Goal: Navigation & Orientation: Find specific page/section

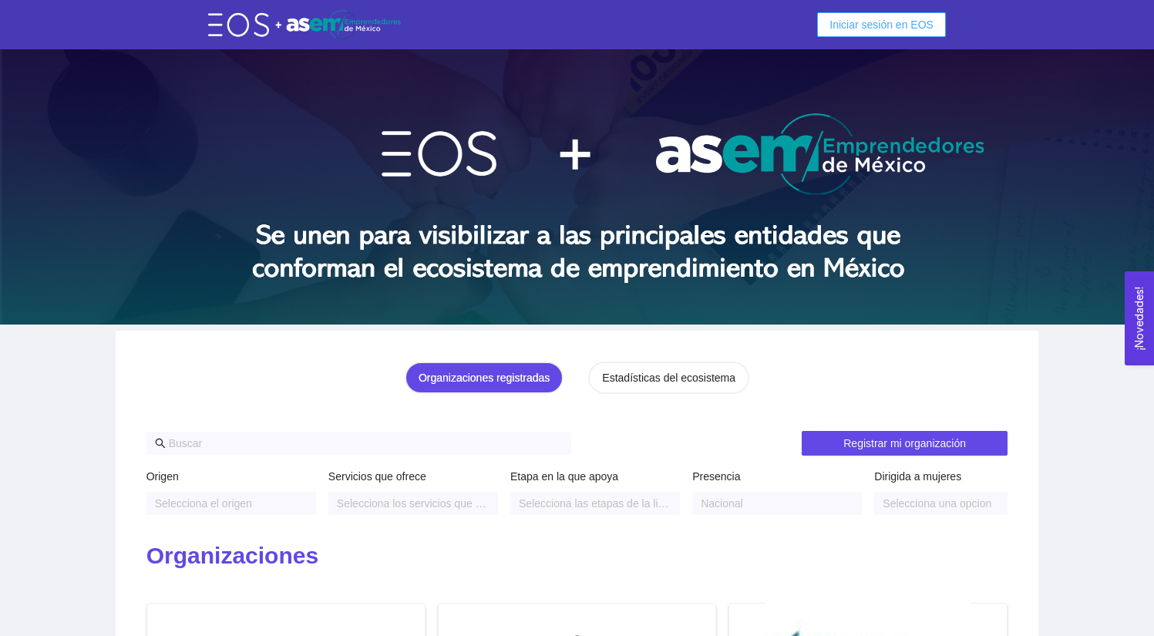
click at [864, 22] on span "Iniciar sesión en EOS" at bounding box center [881, 24] width 104 height 17
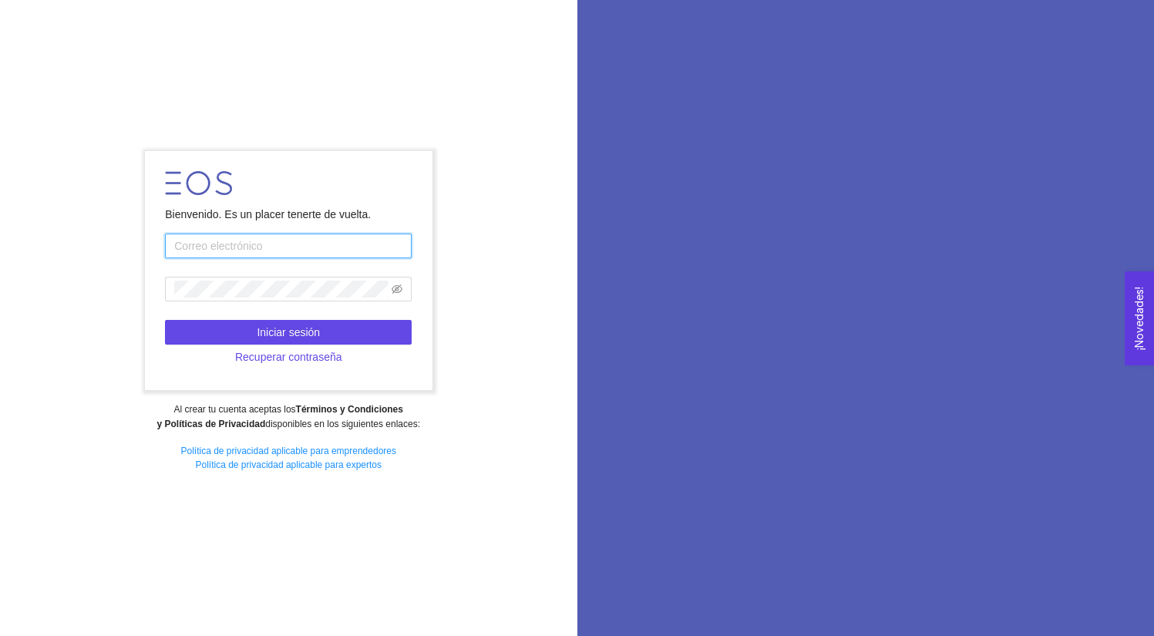
type input "[EMAIL_ADDRESS][DOMAIN_NAME]"
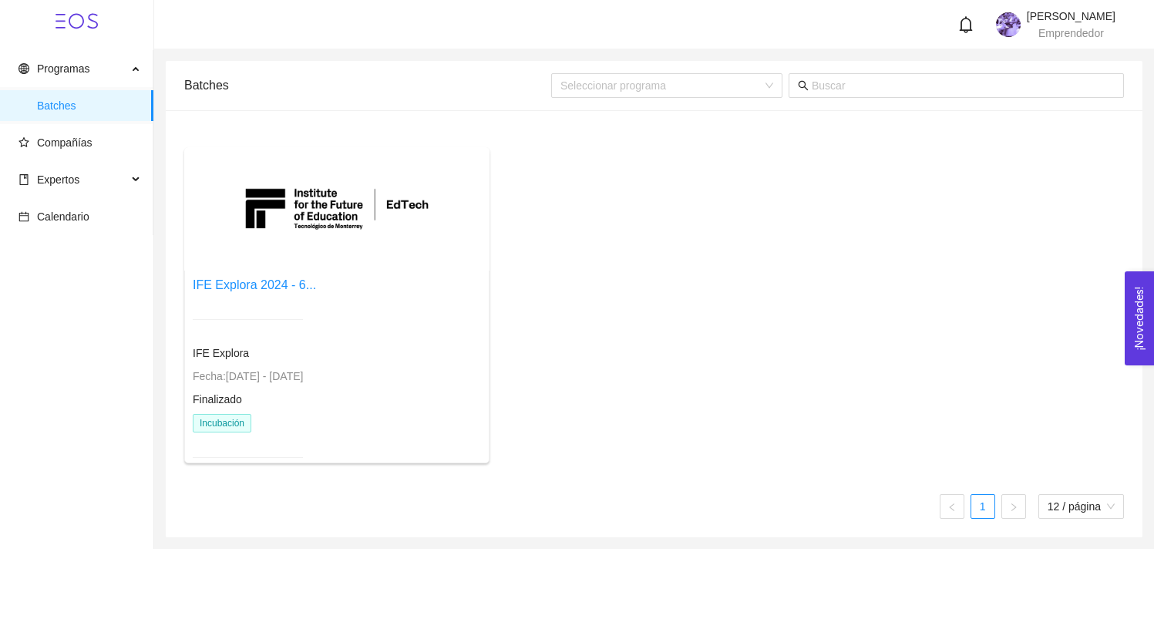
click at [303, 330] on div at bounding box center [248, 320] width 110 height 38
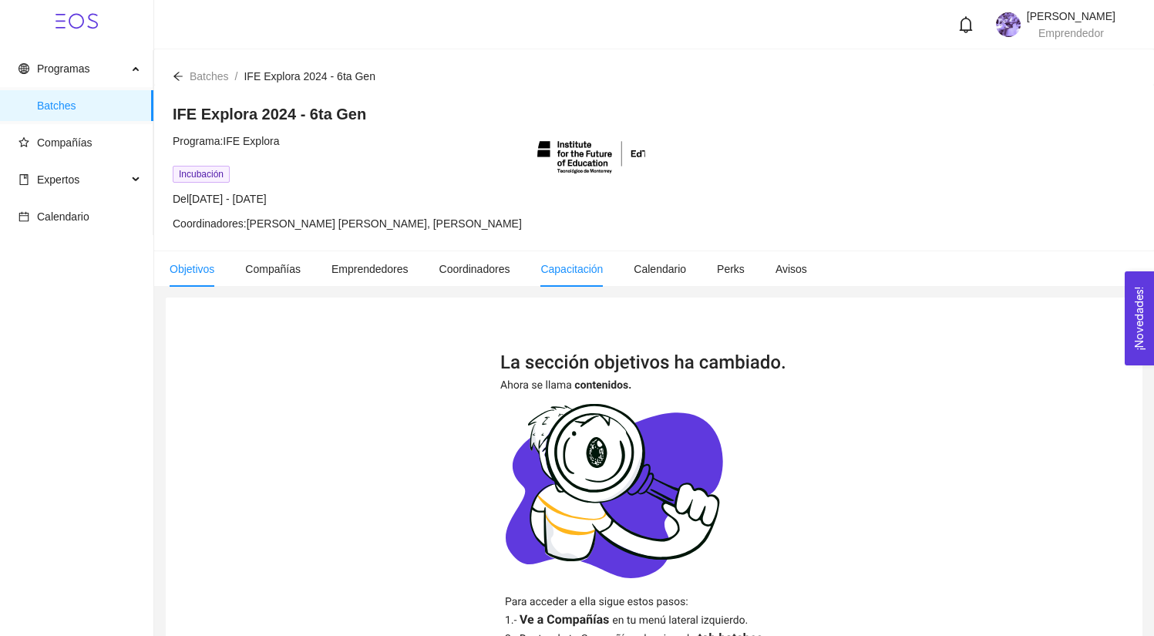
click at [591, 268] on span "Capacitación" at bounding box center [571, 269] width 62 height 12
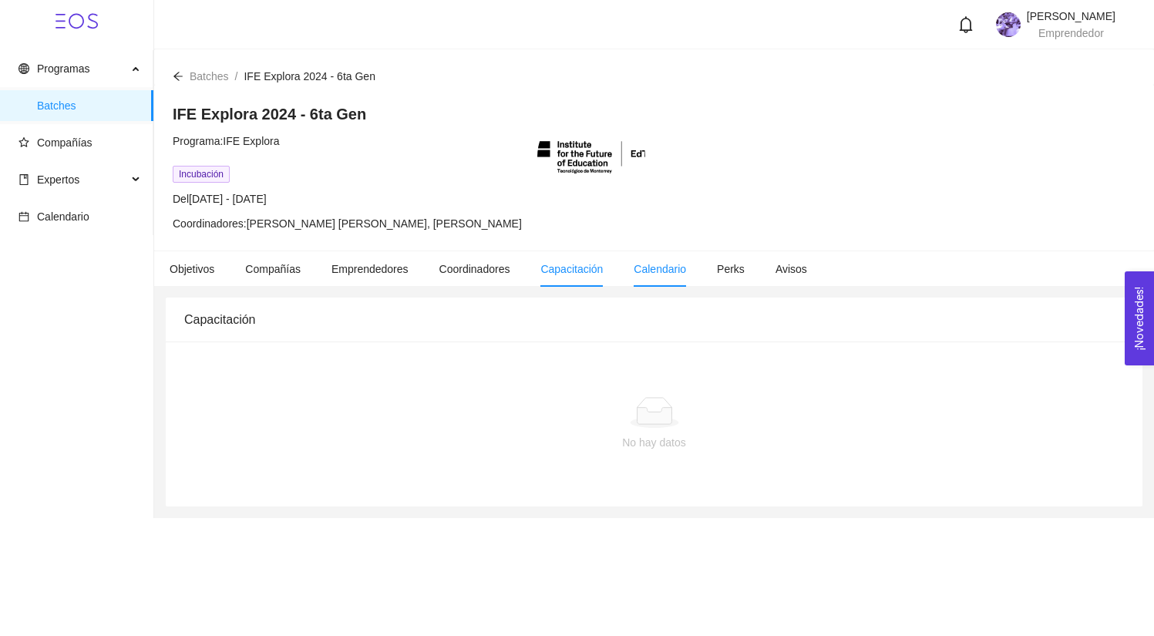
click at [665, 265] on span "Calendario" at bounding box center [660, 269] width 52 height 12
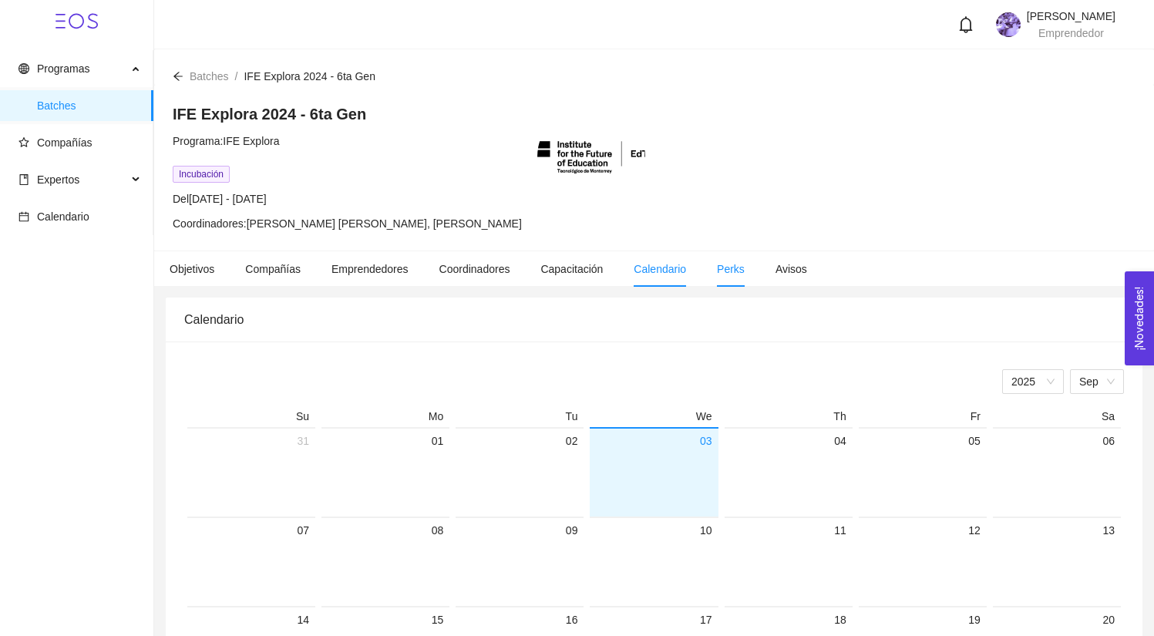
click at [745, 264] on span "Perks" at bounding box center [731, 269] width 28 height 12
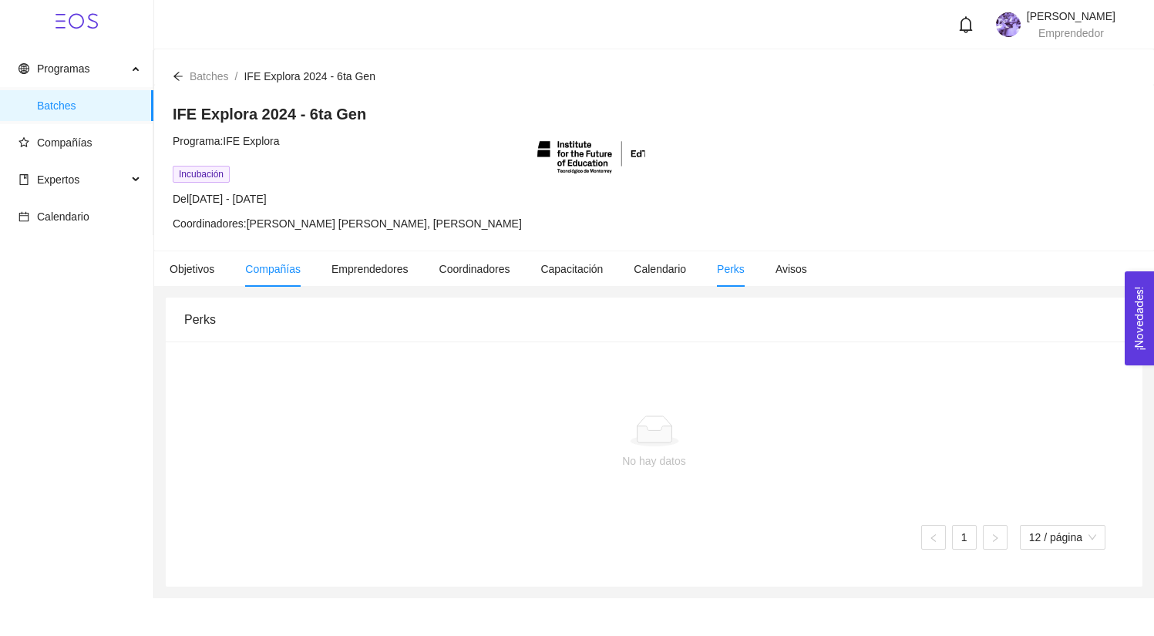
click at [278, 274] on span "Compañías" at bounding box center [272, 269] width 55 height 12
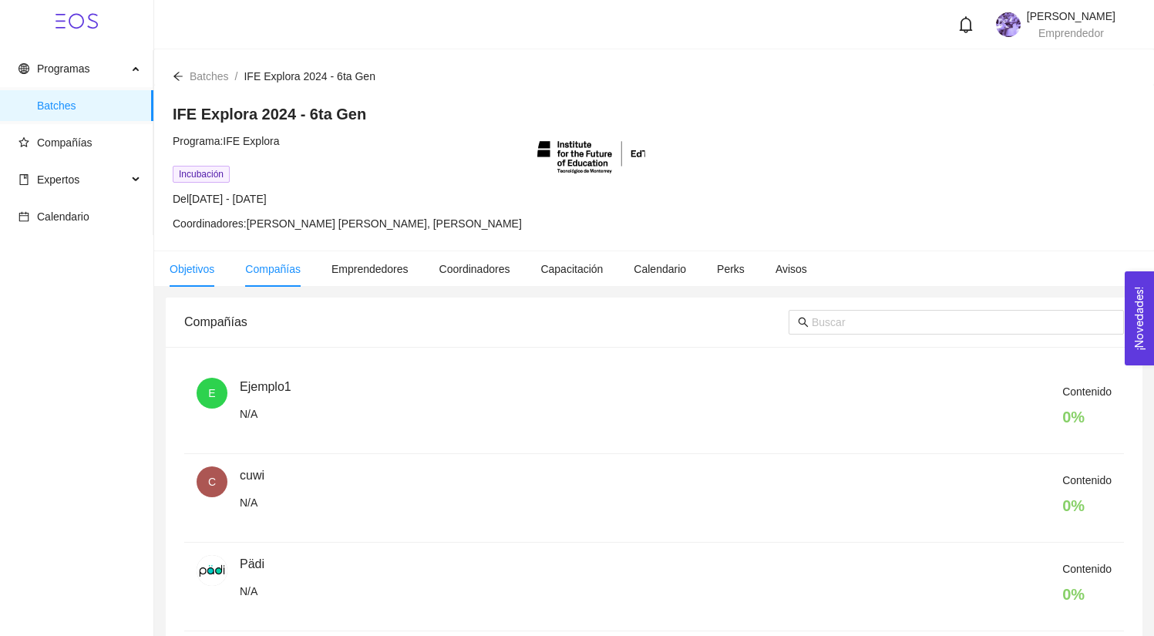
click at [187, 265] on span "Objetivos" at bounding box center [192, 269] width 45 height 12
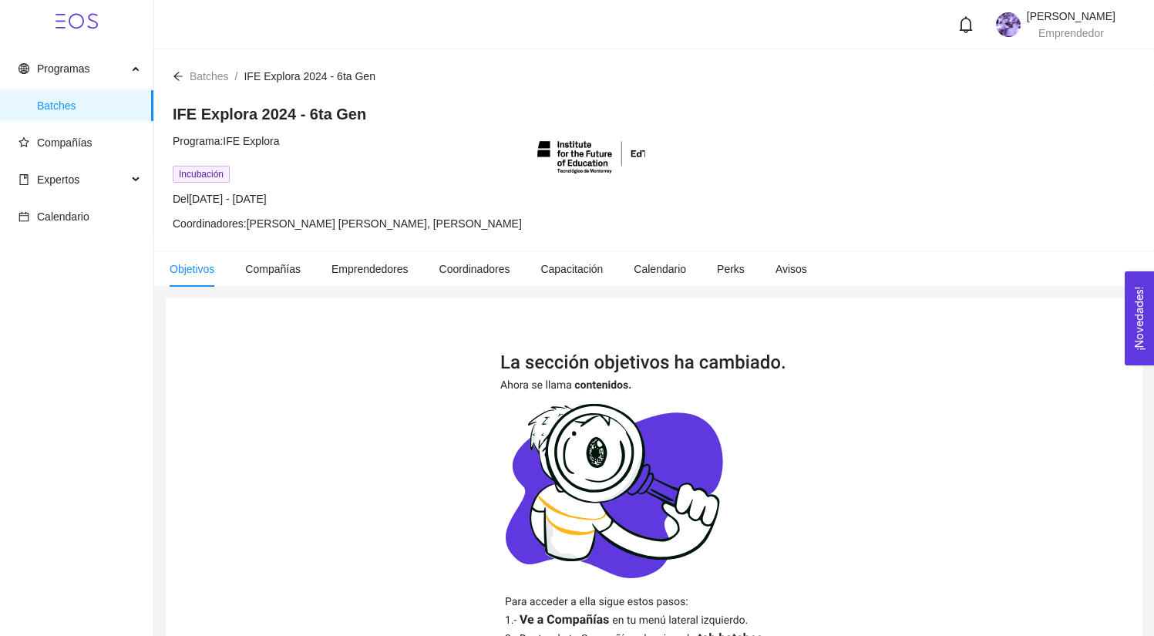
click at [222, 222] on span "Coordinadores: [PERSON_NAME] [PERSON_NAME], [PERSON_NAME]" at bounding box center [347, 223] width 349 height 12
click at [239, 225] on span "Coordinadores: [PERSON_NAME] [PERSON_NAME], [PERSON_NAME]" at bounding box center [347, 223] width 349 height 12
click at [268, 270] on span "Compañías" at bounding box center [272, 269] width 55 height 12
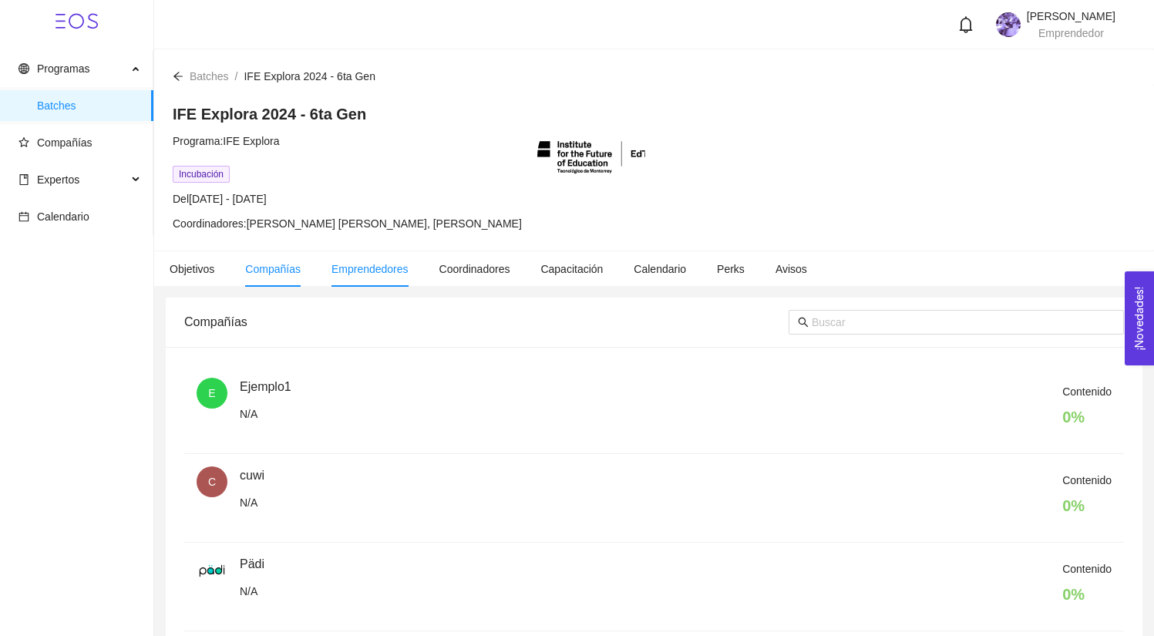
click at [366, 267] on span "Emprendedores" at bounding box center [369, 269] width 77 height 12
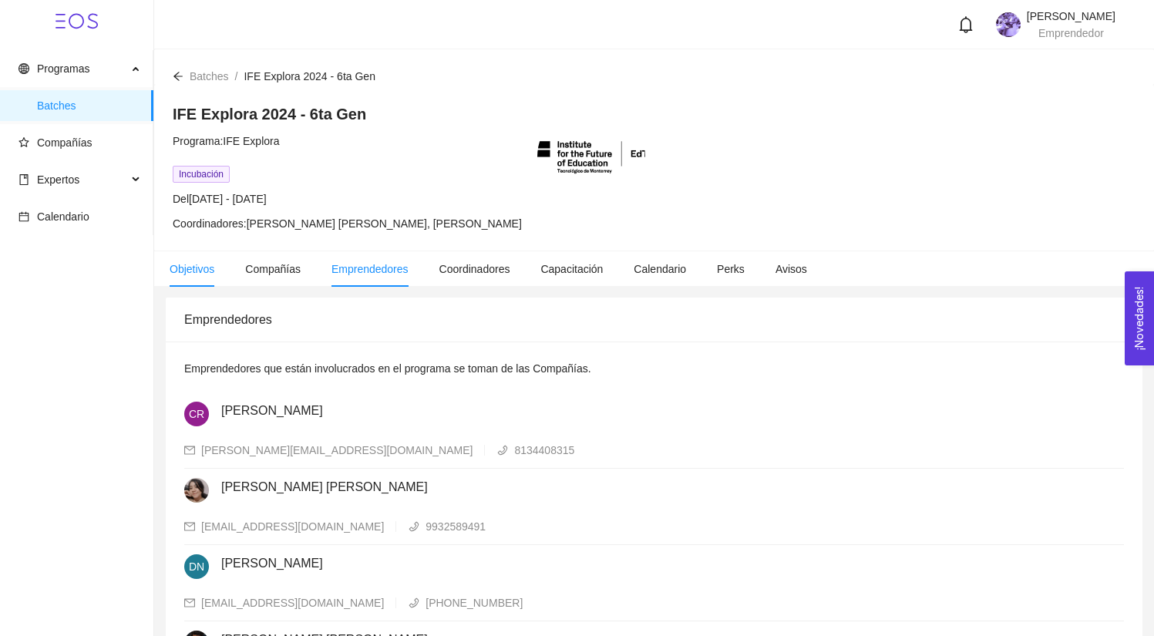
click at [193, 269] on span "Objetivos" at bounding box center [192, 269] width 45 height 12
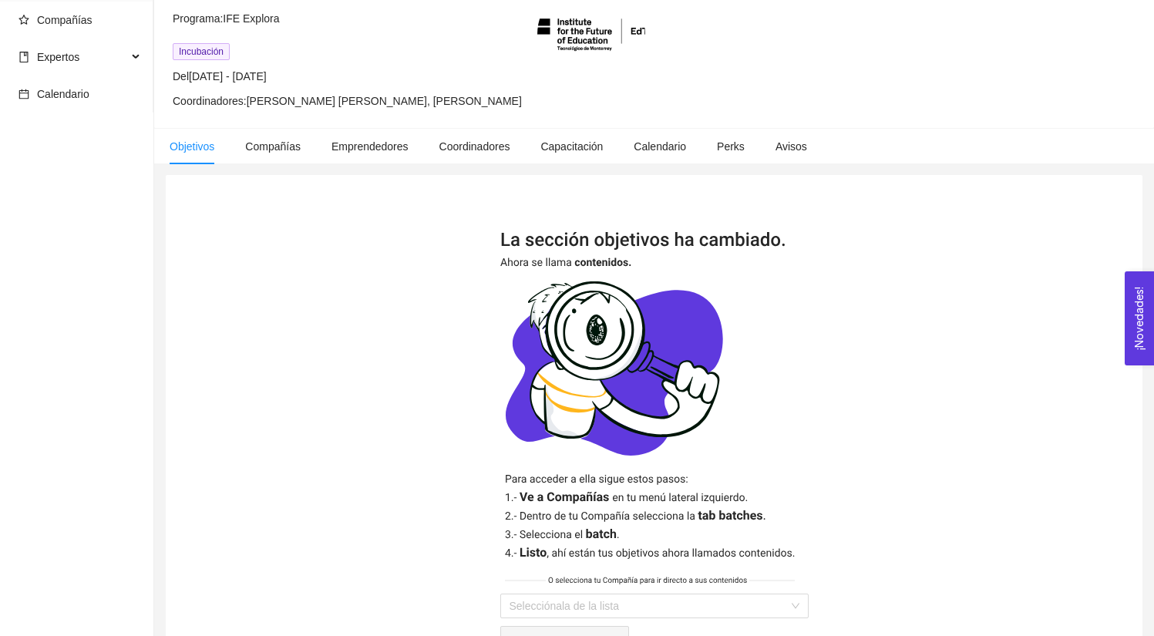
scroll to position [45, 0]
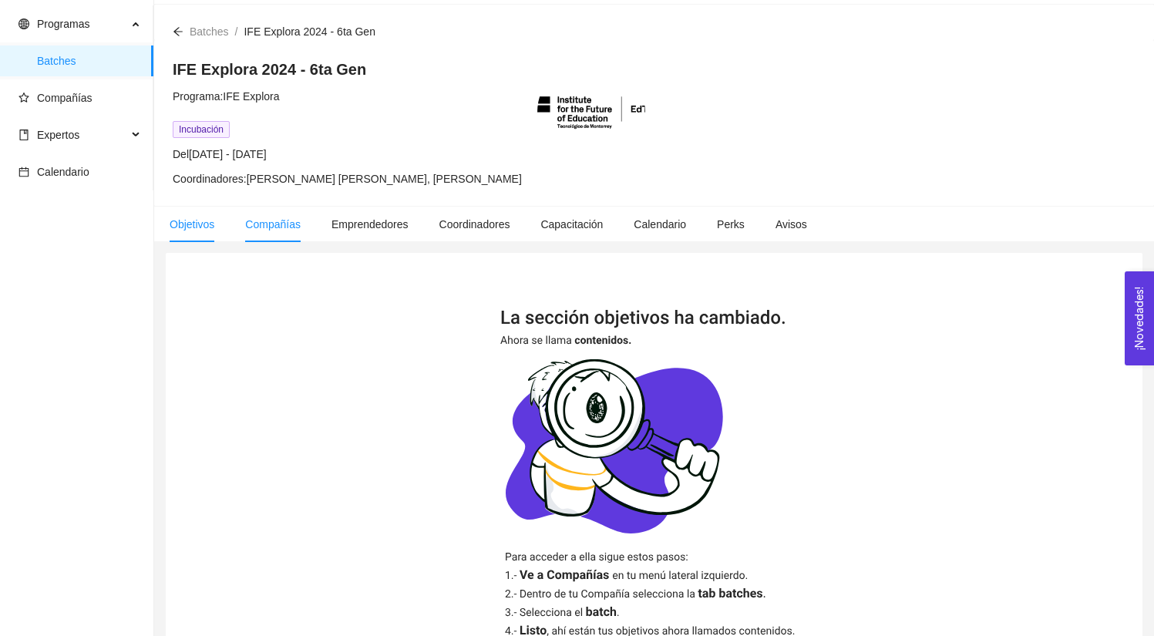
click at [281, 224] on span "Compañías" at bounding box center [272, 224] width 55 height 12
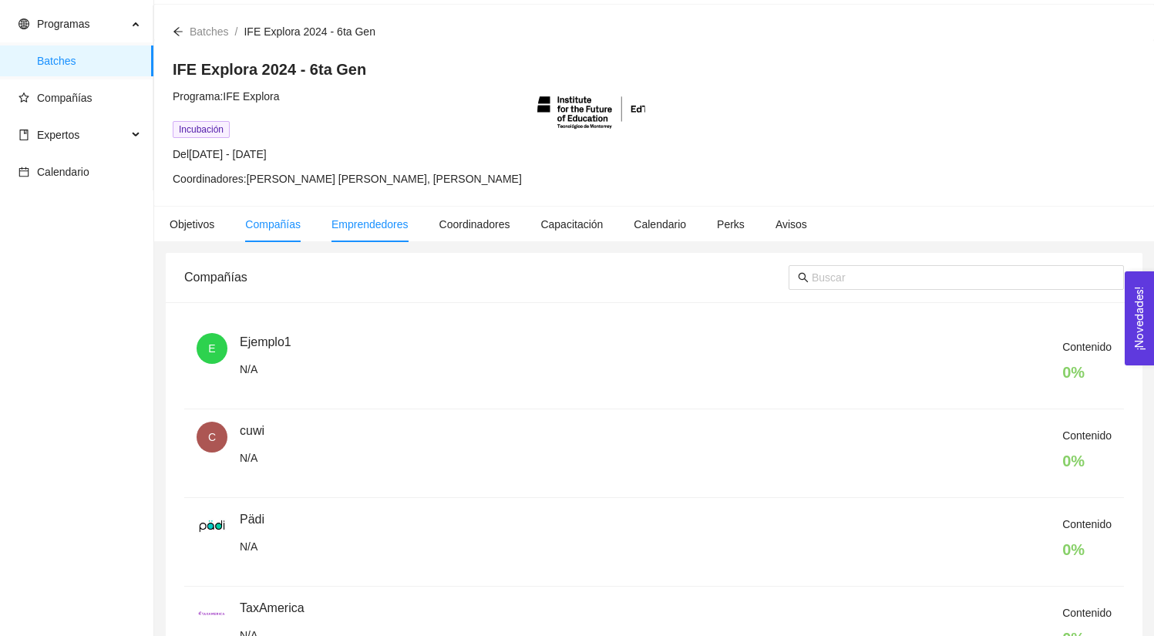
click at [390, 230] on li "Emprendedores" at bounding box center [370, 224] width 108 height 35
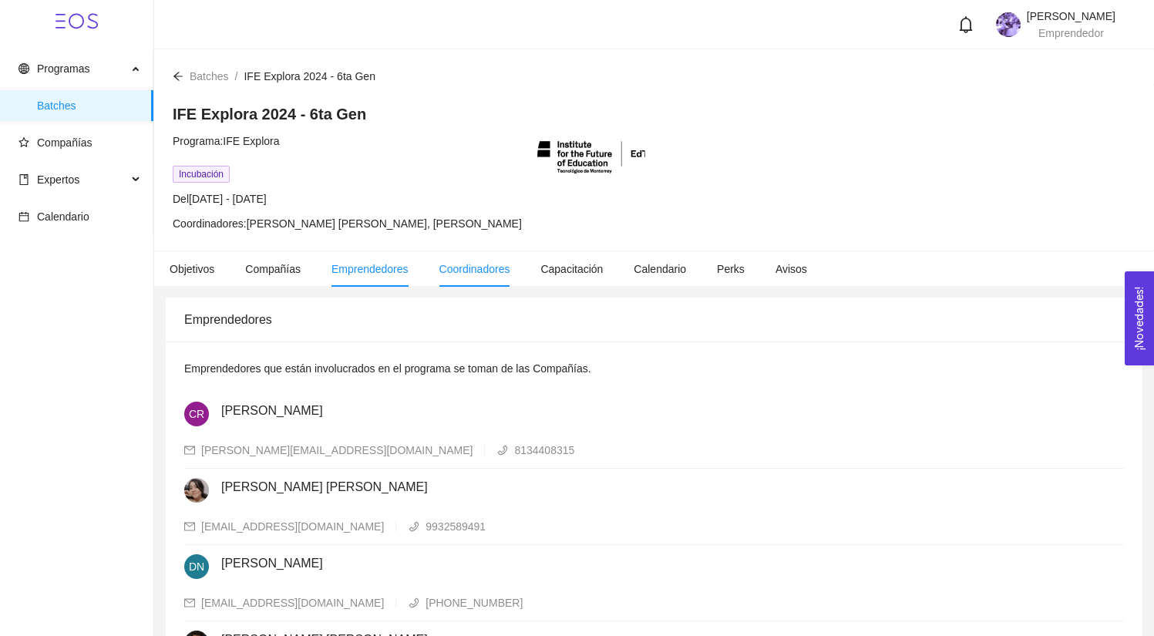
click at [472, 270] on span "Coordinadores" at bounding box center [474, 269] width 71 height 12
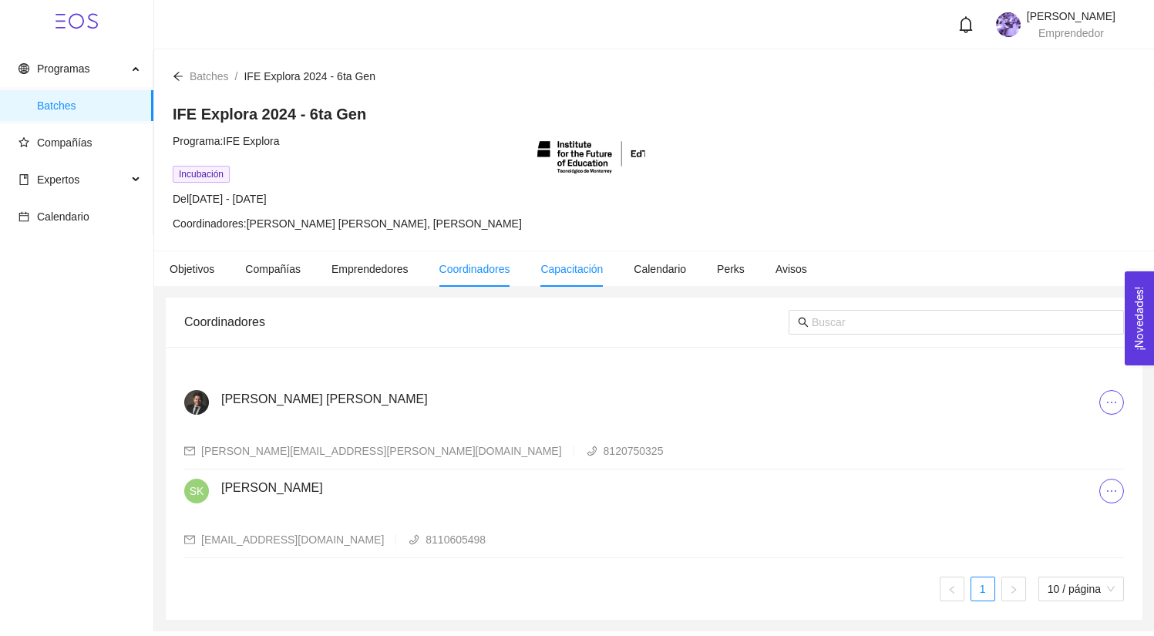
click at [573, 268] on span "Capacitación" at bounding box center [571, 269] width 62 height 12
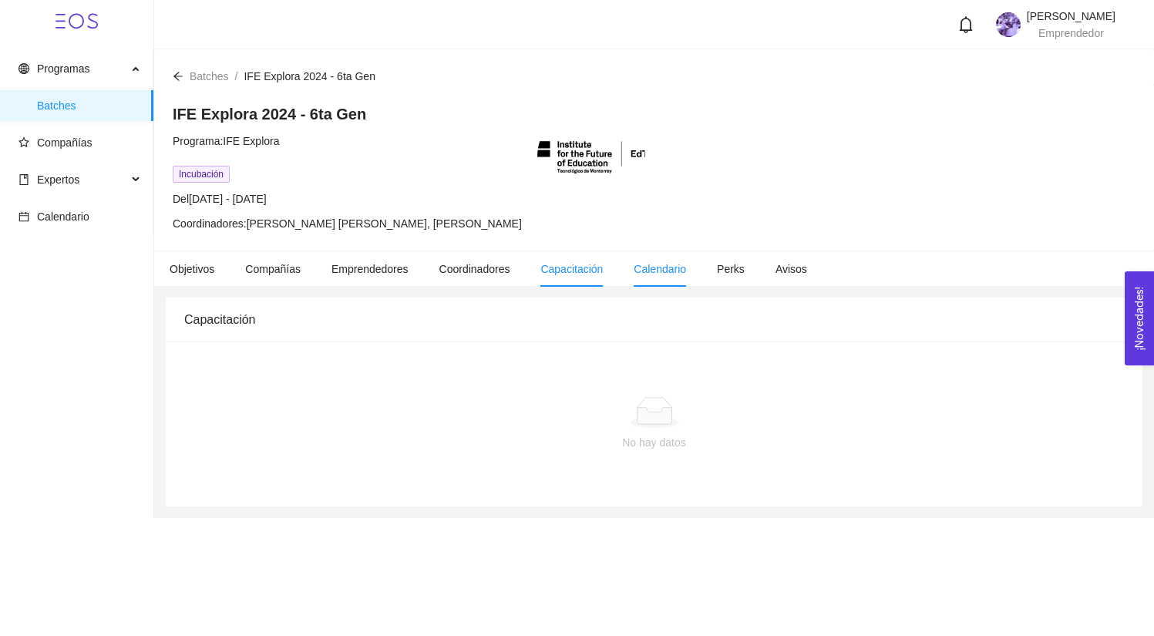
click at [686, 264] on span "Calendario" at bounding box center [660, 269] width 52 height 12
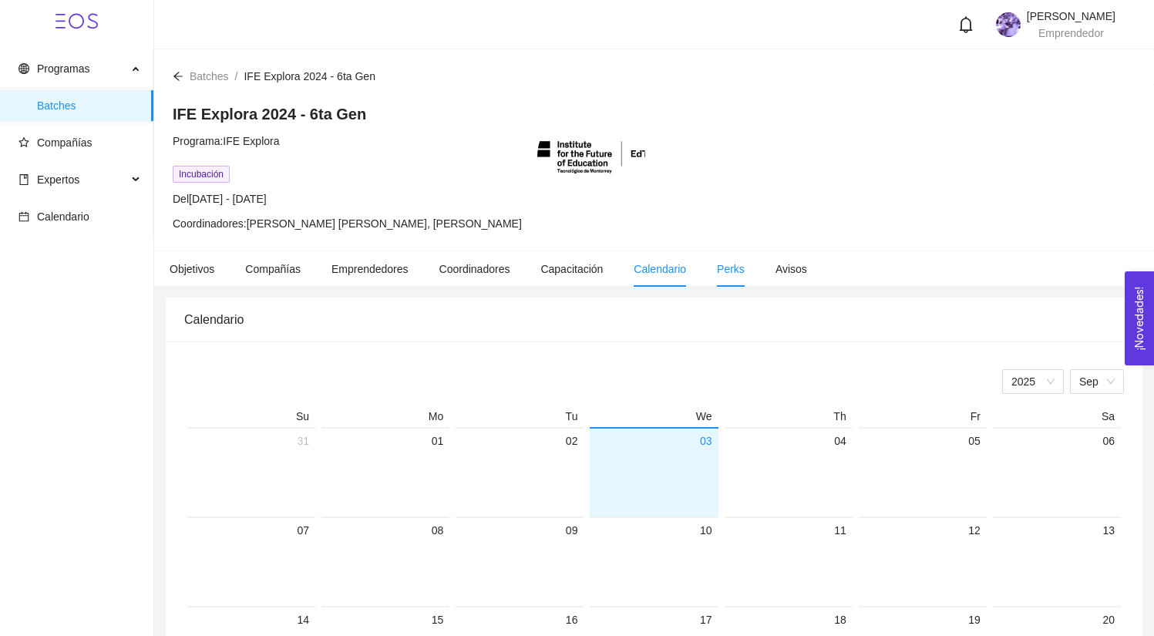
click at [745, 270] on span "Perks" at bounding box center [731, 269] width 28 height 12
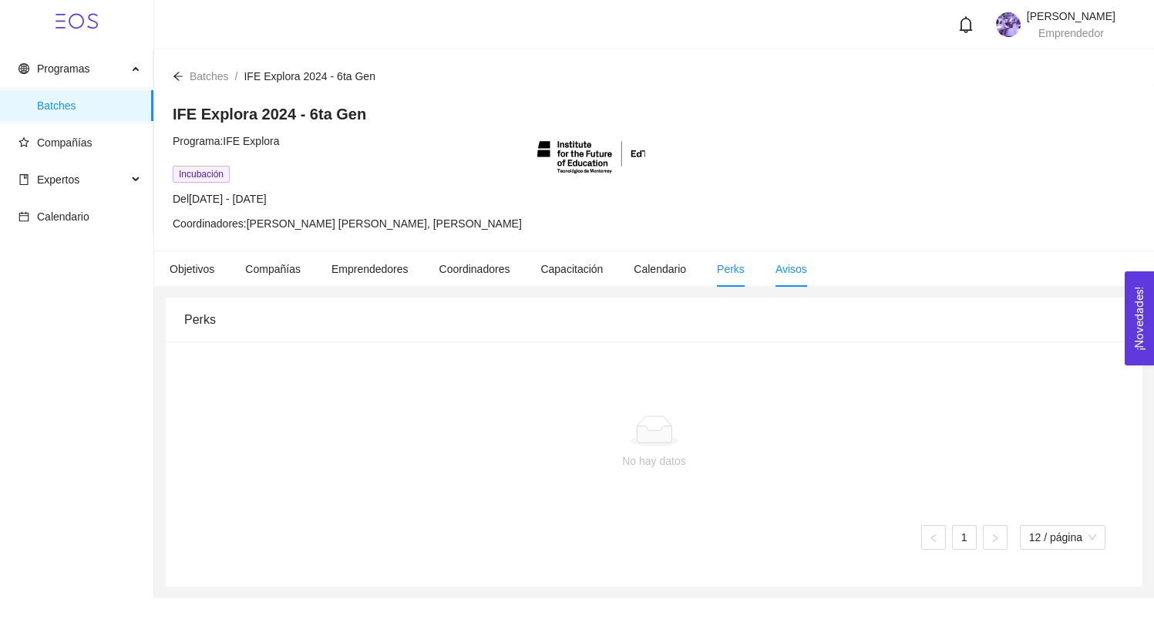
click at [794, 266] on span "Avisos" at bounding box center [791, 269] width 32 height 12
